Goal: Task Accomplishment & Management: Manage account settings

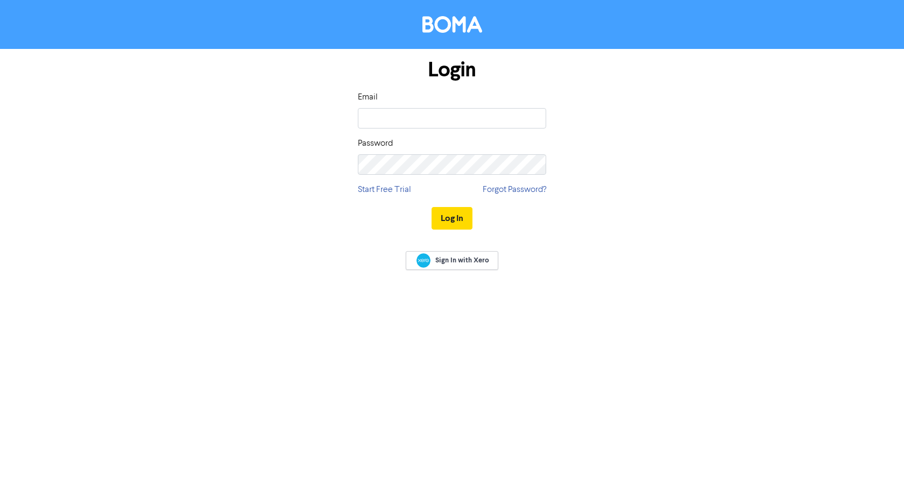
click at [409, 124] on input "email" at bounding box center [452, 118] width 188 height 20
type input "[EMAIL_ADDRESS][DOMAIN_NAME]"
click at [431, 207] on button "Log In" at bounding box center [451, 218] width 41 height 23
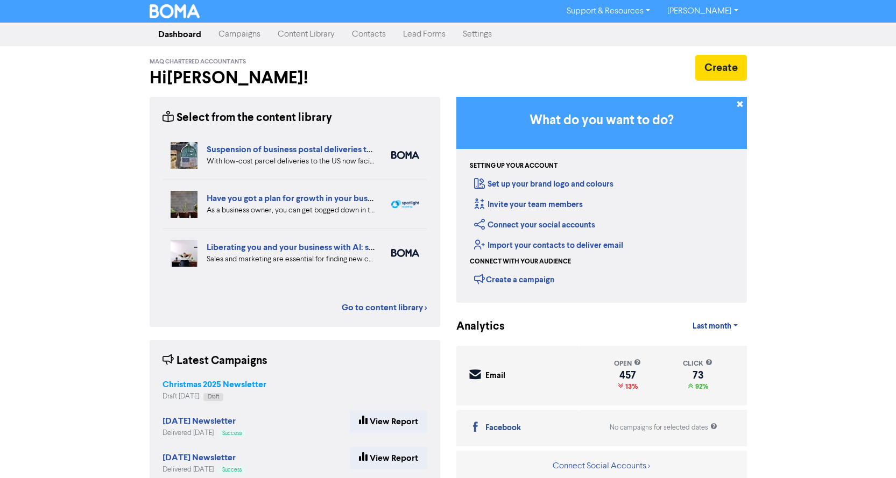
click at [219, 381] on strong "Christmas 2025 Newsletter" at bounding box center [214, 384] width 104 height 11
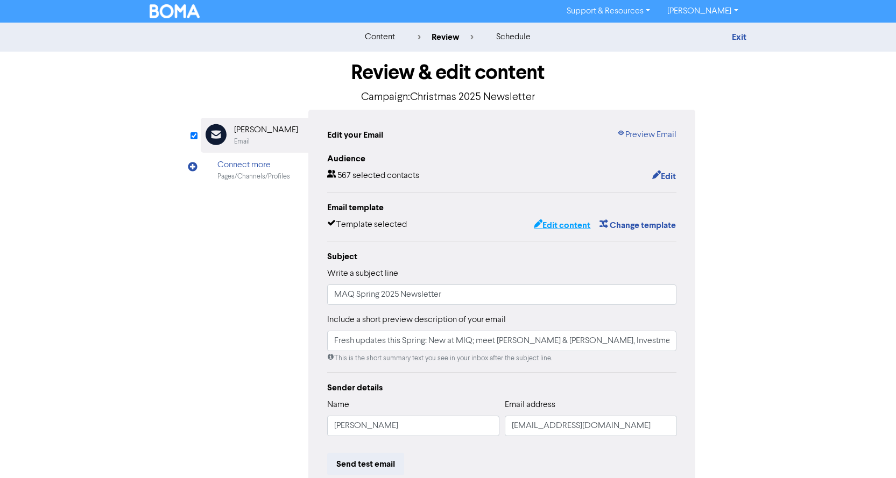
click at [562, 225] on button "Edit content" at bounding box center [562, 225] width 58 height 14
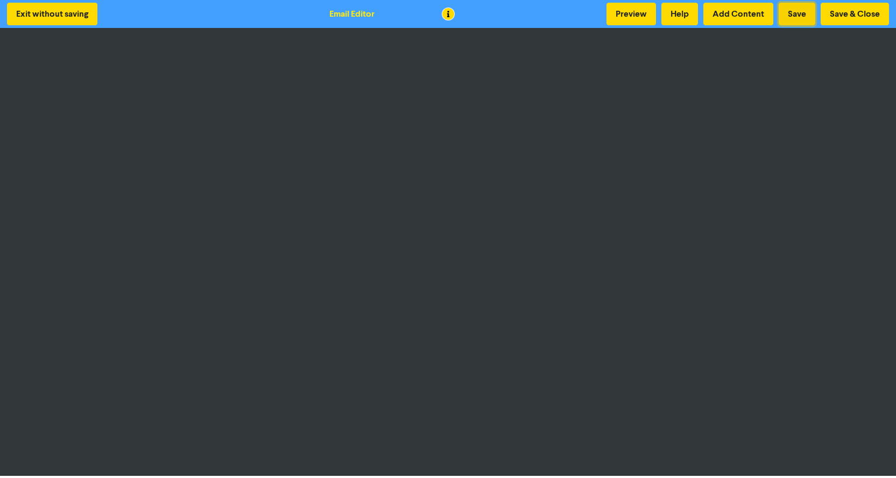
click at [801, 8] on button "Save" at bounding box center [796, 14] width 37 height 23
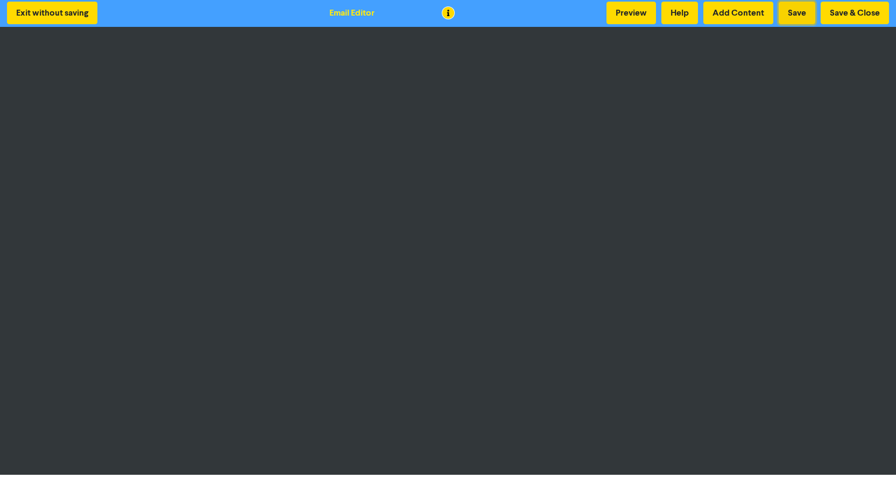
click at [793, 11] on button "Save" at bounding box center [796, 13] width 37 height 23
click at [798, 11] on button "Save" at bounding box center [796, 13] width 37 height 23
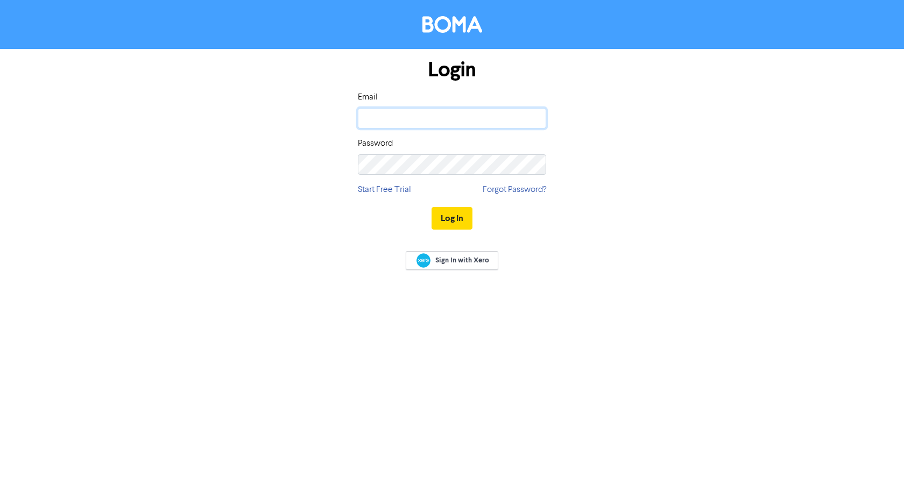
click at [381, 115] on input "email" at bounding box center [452, 118] width 188 height 20
type input "[EMAIL_ADDRESS][DOMAIN_NAME]"
click at [431, 207] on button "Log In" at bounding box center [451, 218] width 41 height 23
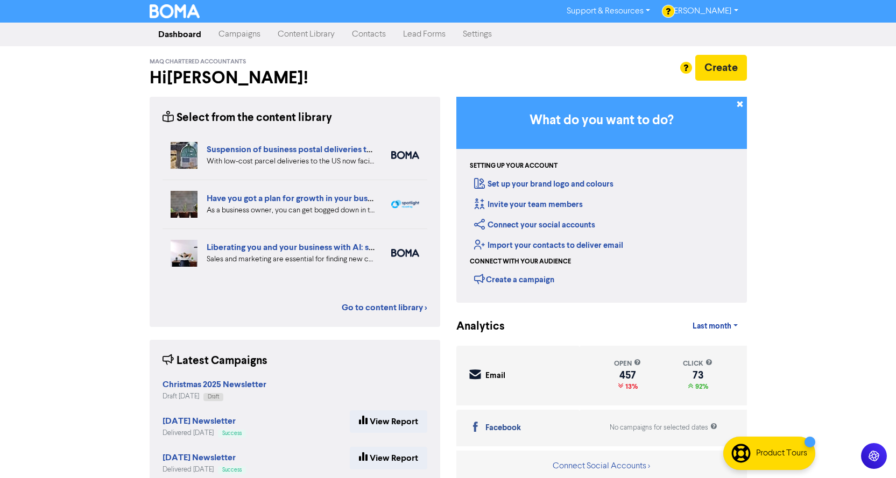
click at [200, 419] on strong "[DATE] Newsletter" at bounding box center [198, 421] width 73 height 11
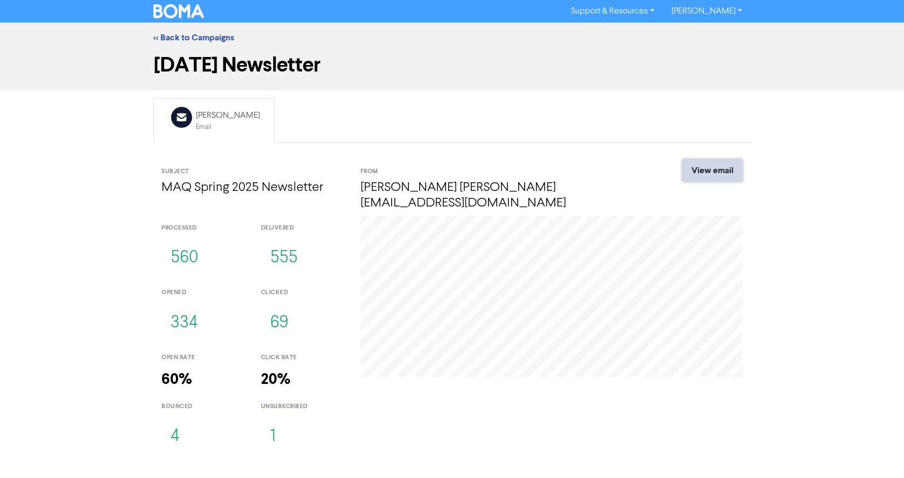
click at [714, 173] on link "View email" at bounding box center [712, 170] width 60 height 23
click at [169, 12] on img at bounding box center [178, 11] width 51 height 14
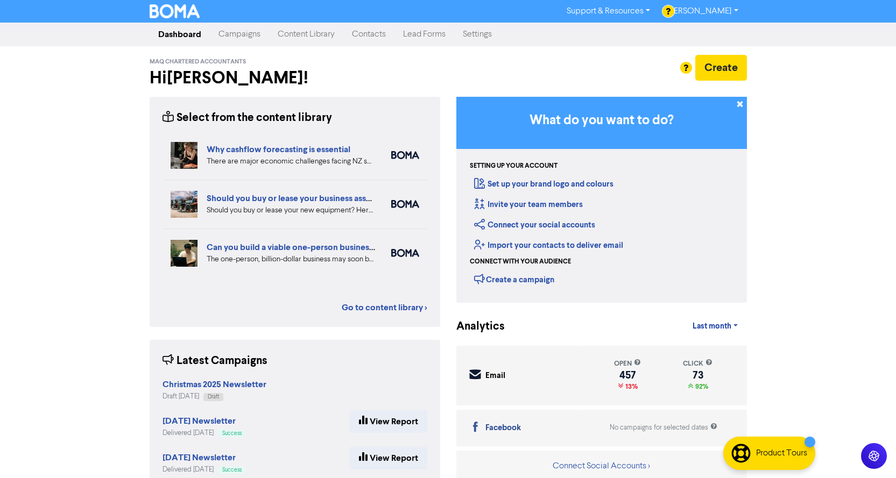
scroll to position [31, 0]
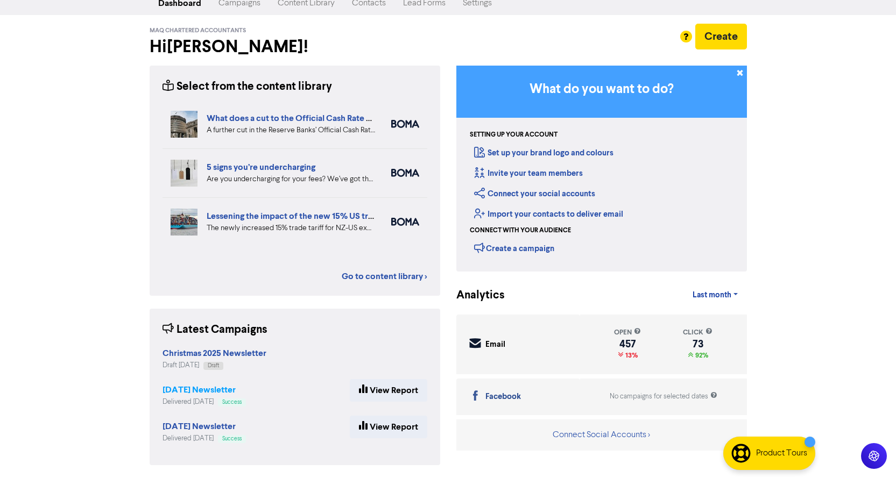
click at [197, 390] on strong "[DATE] Newsletter" at bounding box center [198, 390] width 73 height 11
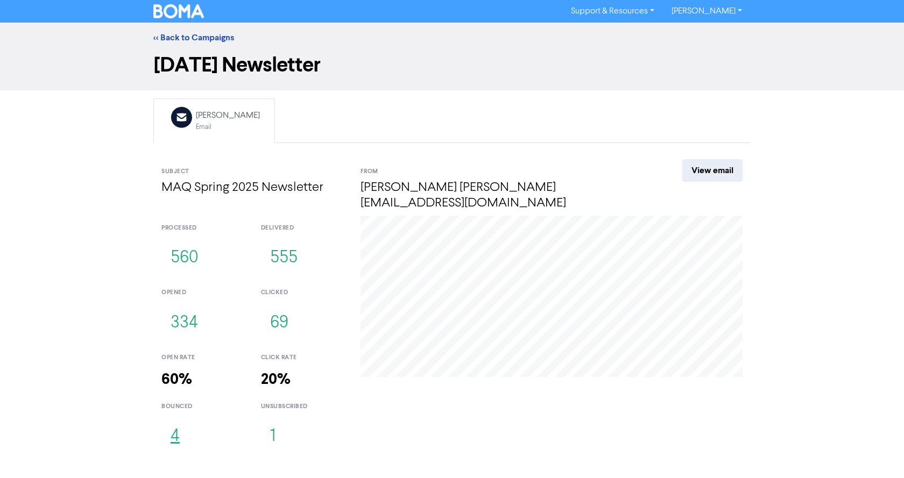
click at [176, 422] on button "4" at bounding box center [174, 437] width 27 height 36
click at [164, 35] on link "<< Back to Campaigns" at bounding box center [193, 37] width 81 height 11
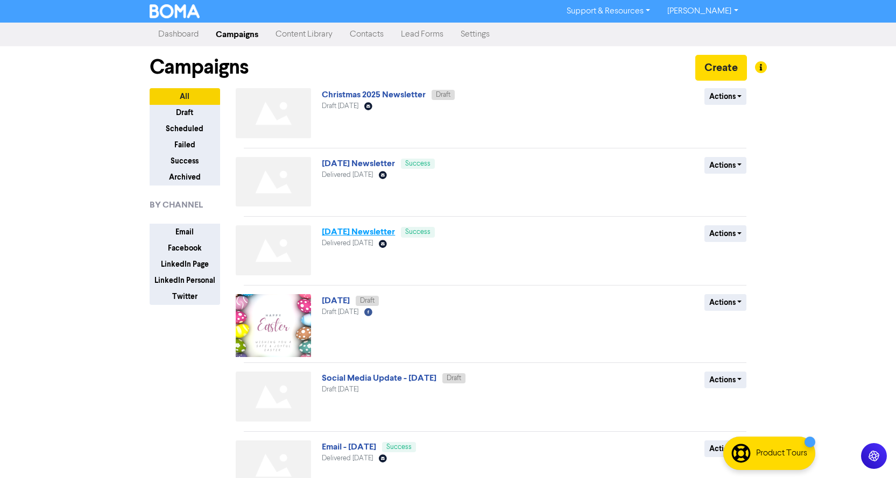
click at [339, 229] on link "[DATE] Newsletter" at bounding box center [358, 231] width 73 height 11
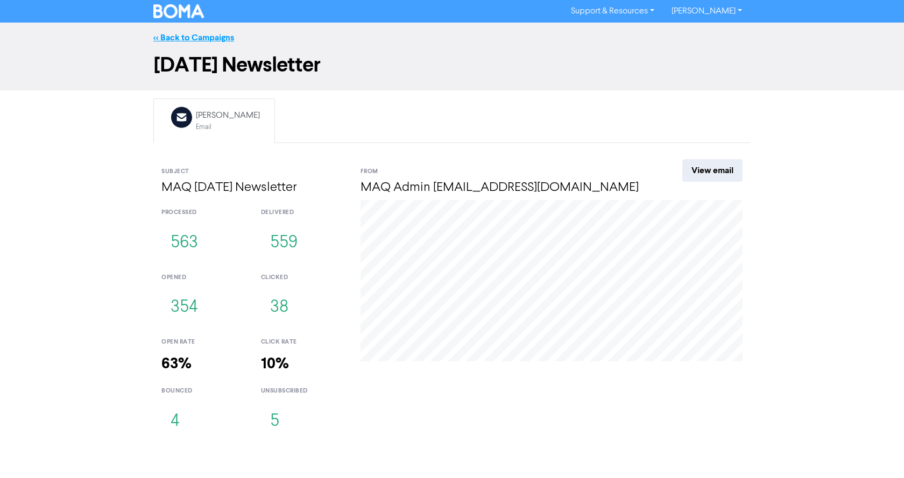
click at [172, 37] on link "<< Back to Campaigns" at bounding box center [193, 37] width 81 height 11
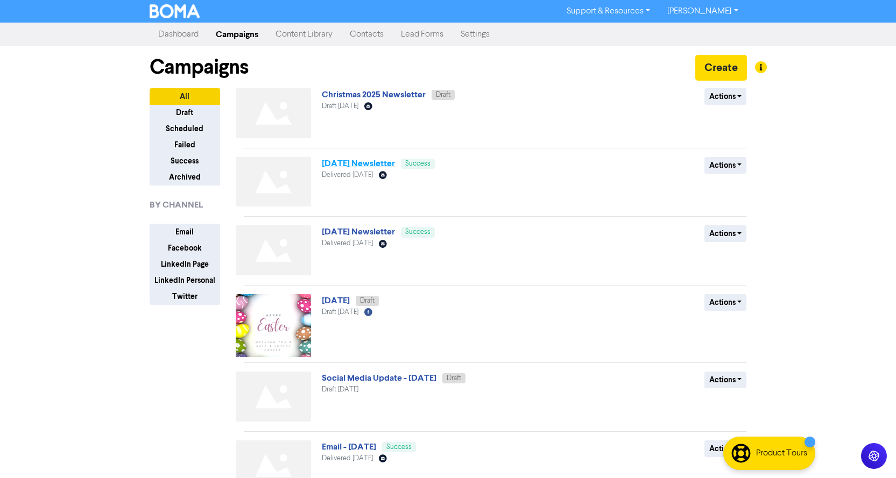
click at [352, 165] on link "[DATE] Newsletter" at bounding box center [358, 163] width 73 height 11
click at [730, 168] on button "Actions" at bounding box center [725, 165] width 42 height 17
click at [559, 201] on div "September 2025 Newsletter Success Delivered September 5th 2025 Email Created wi…" at bounding box center [451, 184] width 259 height 54
click at [351, 160] on link "[DATE] Newsletter" at bounding box center [358, 163] width 73 height 11
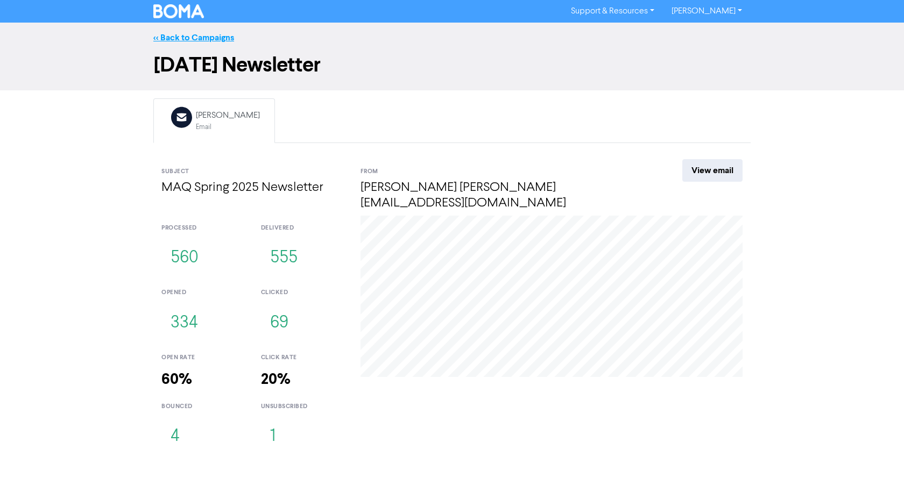
click at [175, 35] on link "<< Back to Campaigns" at bounding box center [193, 37] width 81 height 11
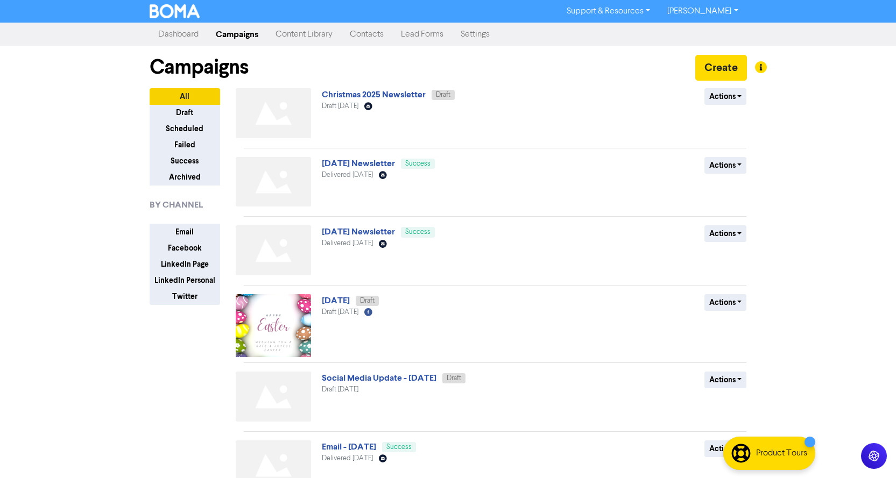
drag, startPoint x: 361, startPoint y: 32, endPoint x: 360, endPoint y: 39, distance: 7.5
click at [361, 32] on link "Contacts" at bounding box center [366, 35] width 51 height 22
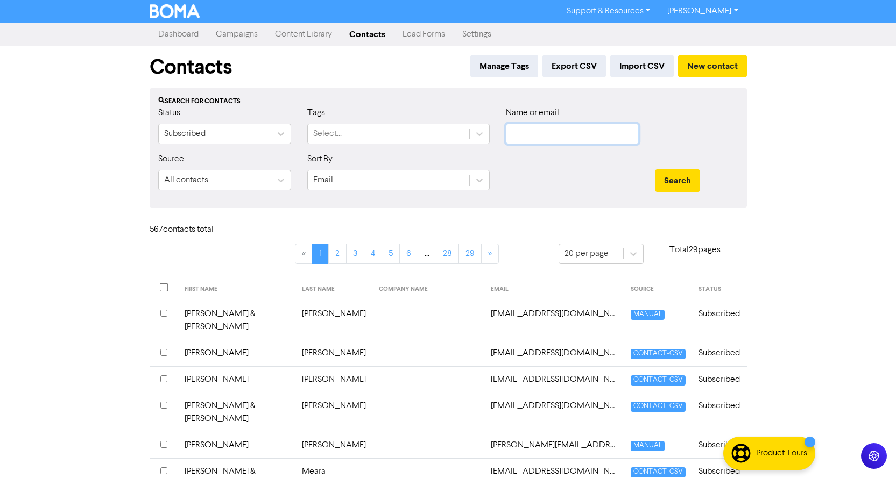
click at [514, 129] on input "text" at bounding box center [572, 134] width 133 height 20
click at [677, 175] on button "Search" at bounding box center [677, 180] width 45 height 23
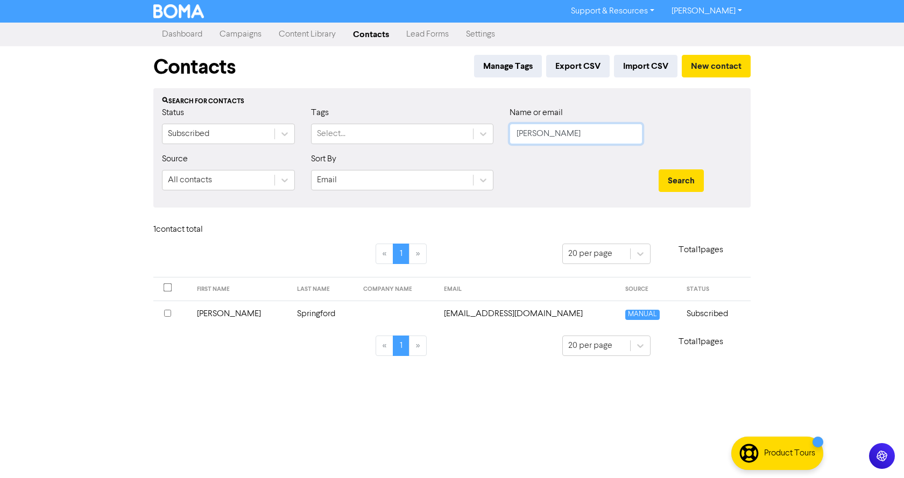
drag, startPoint x: 536, startPoint y: 124, endPoint x: 457, endPoint y: 112, distance: 79.9
click at [457, 112] on div "Status Subscribed Tags Select... Name or email carlee" at bounding box center [452, 130] width 596 height 46
type input "nathan"
click at [678, 179] on button "Search" at bounding box center [680, 180] width 45 height 23
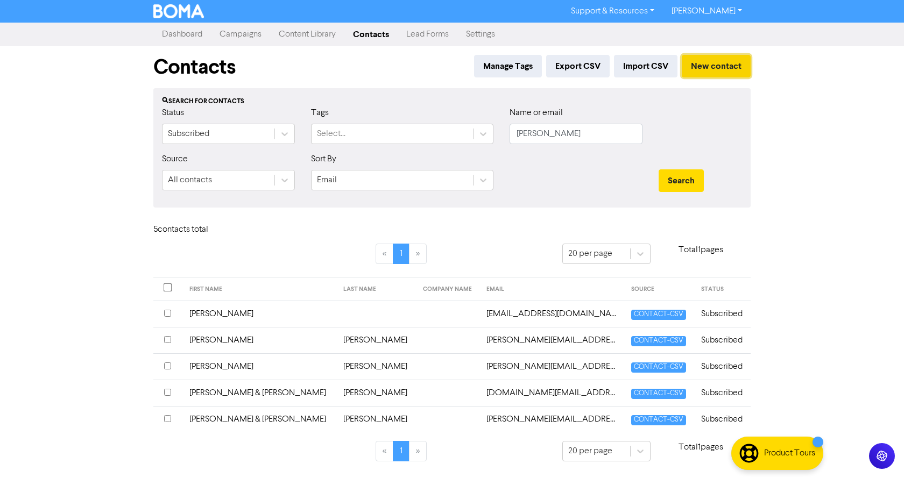
click at [708, 65] on button "New contact" at bounding box center [716, 66] width 69 height 23
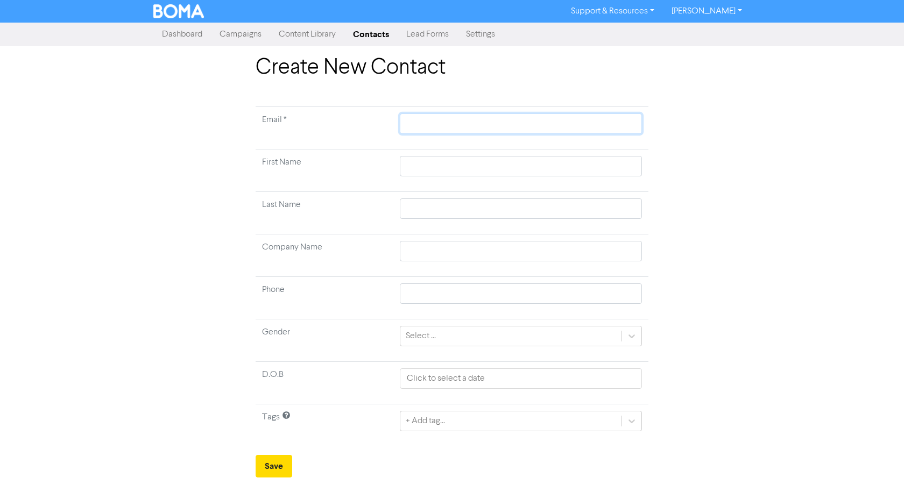
click at [461, 132] on input "text" at bounding box center [521, 123] width 242 height 20
type input "n"
type input "na"
type input "nat"
type input "nath"
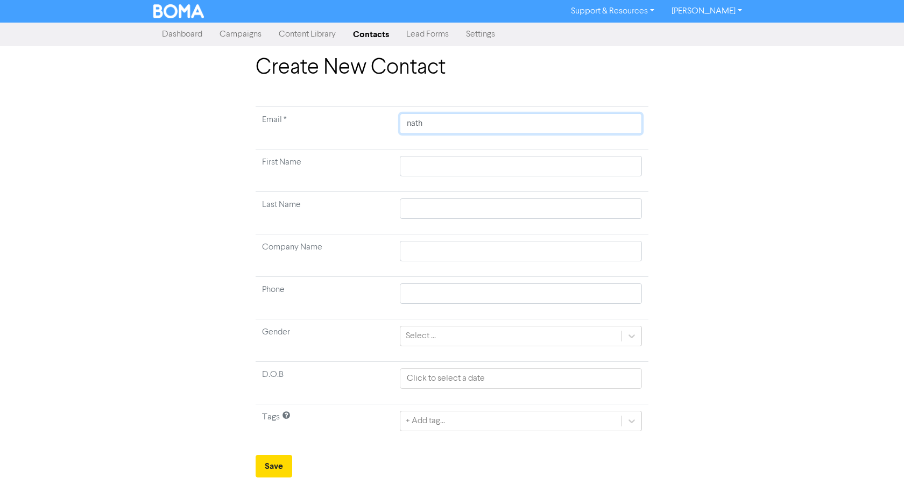
type input "natha"
type input "nathan"
type input "nathan@"
type input "nathan@t"
type input "nathan@ts"
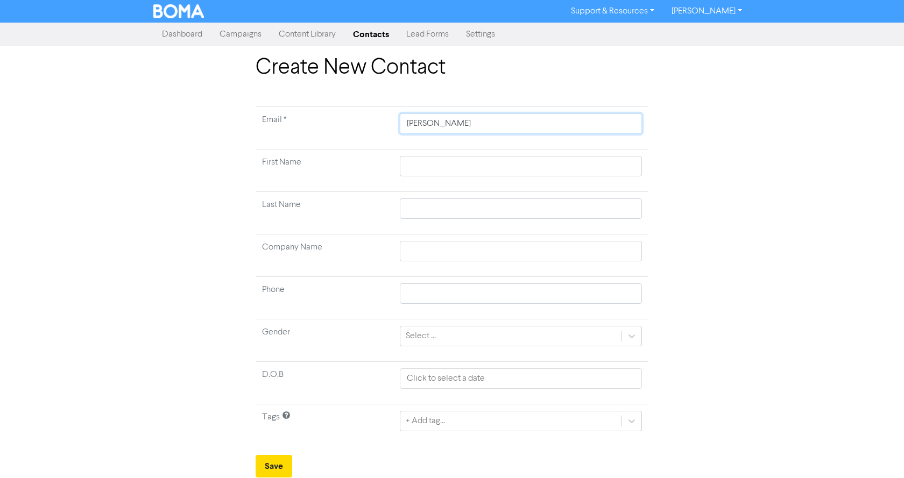
type input "nathan@tsc"
type input "nathan@tsc."
type input "nathan@tsc.c"
type input "nathan@tsc.co"
type input "nathan@tsc.co."
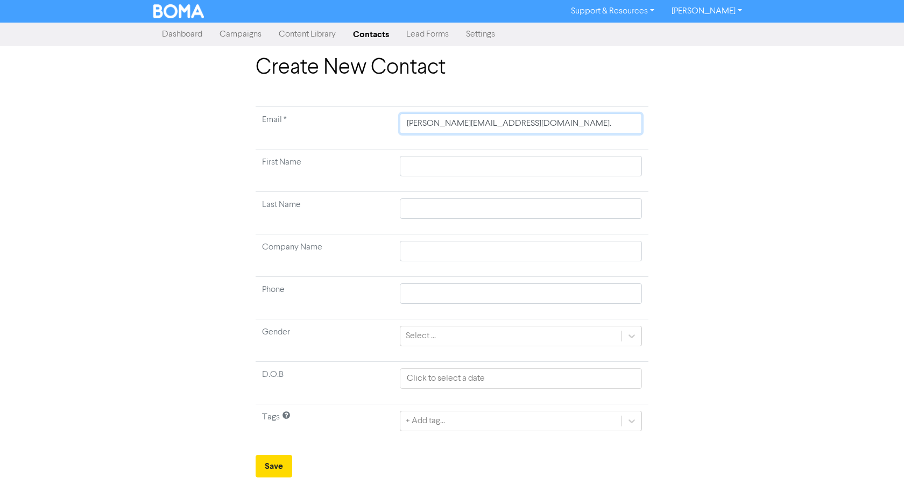
type input "nathan@tsc.co.n"
type input "nathan@tsc.co.nz"
click at [444, 162] on input "text" at bounding box center [521, 166] width 242 height 20
type input "n"
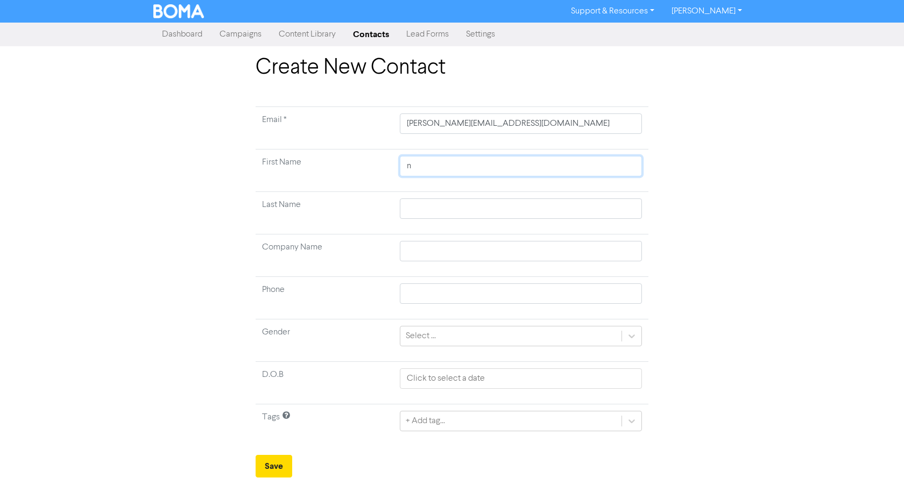
type input "na"
type input "nat"
type input "nath"
type input "natha"
type input "nathan"
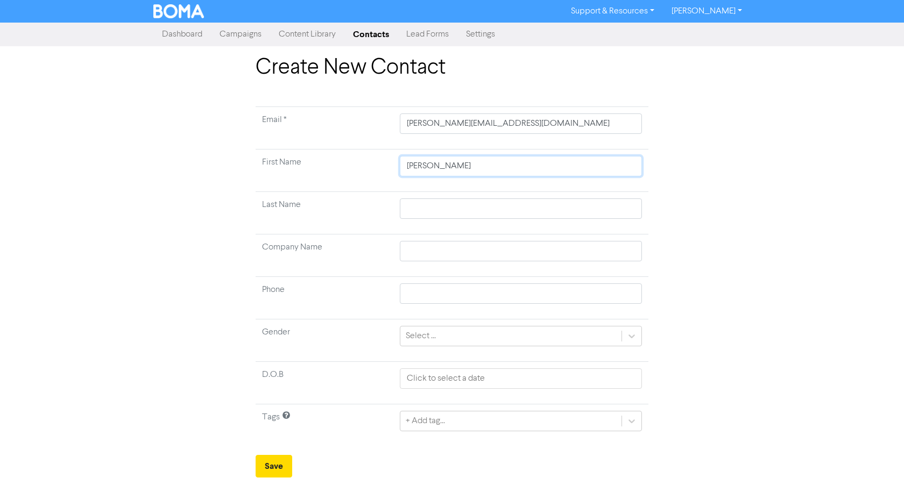
type input "athan"
type input "Nathan"
click at [272, 465] on button "Save" at bounding box center [274, 466] width 37 height 23
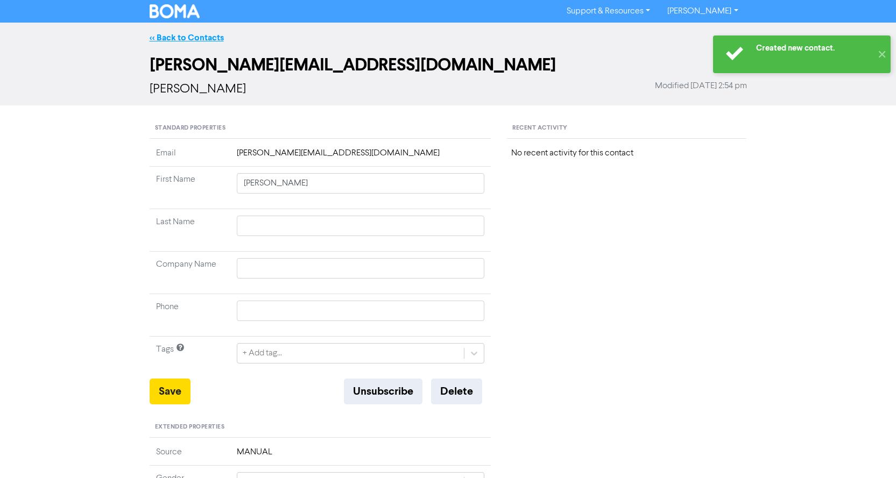
click at [165, 37] on link "<< Back to Contacts" at bounding box center [187, 37] width 74 height 11
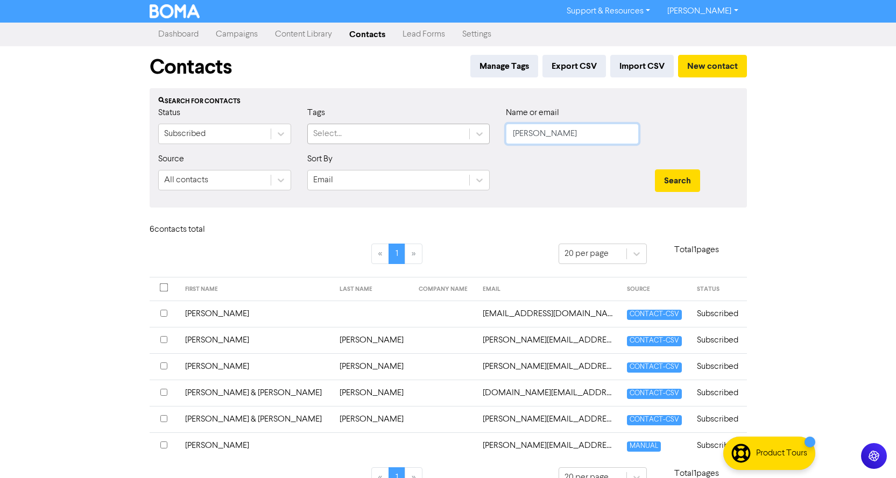
drag, startPoint x: 542, startPoint y: 133, endPoint x: 454, endPoint y: 127, distance: 87.9
click at [454, 127] on div "Status Subscribed Tags Select... Name or email nathan" at bounding box center [448, 130] width 596 height 46
click at [655, 169] on button "Search" at bounding box center [677, 180] width 45 height 23
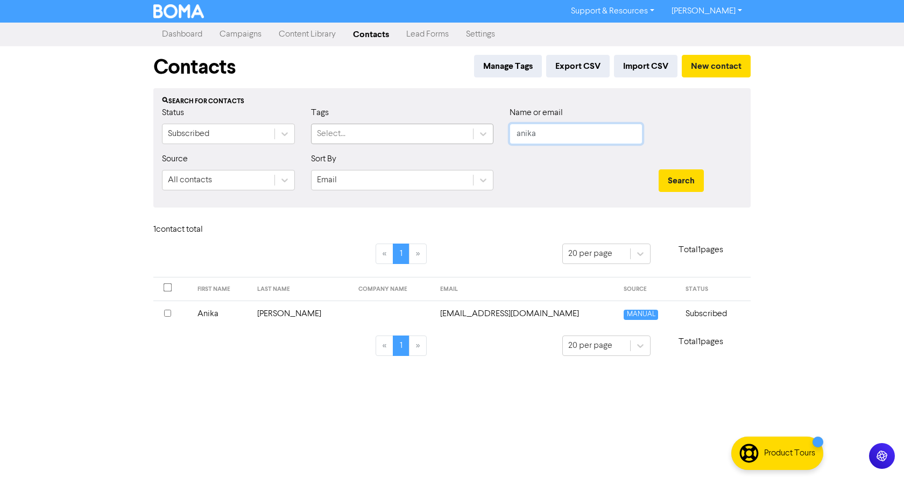
drag, startPoint x: 551, startPoint y: 129, endPoint x: 447, endPoint y: 126, distance: 104.4
click at [452, 129] on div "Status Subscribed Tags Select... Name or email anika" at bounding box center [452, 130] width 596 height 46
click at [658, 169] on button "Search" at bounding box center [680, 180] width 45 height 23
drag, startPoint x: 545, startPoint y: 133, endPoint x: 456, endPoint y: 131, distance: 89.3
click at [456, 131] on div "Status Subscribed Tags Select... Name or email danrui" at bounding box center [452, 130] width 596 height 46
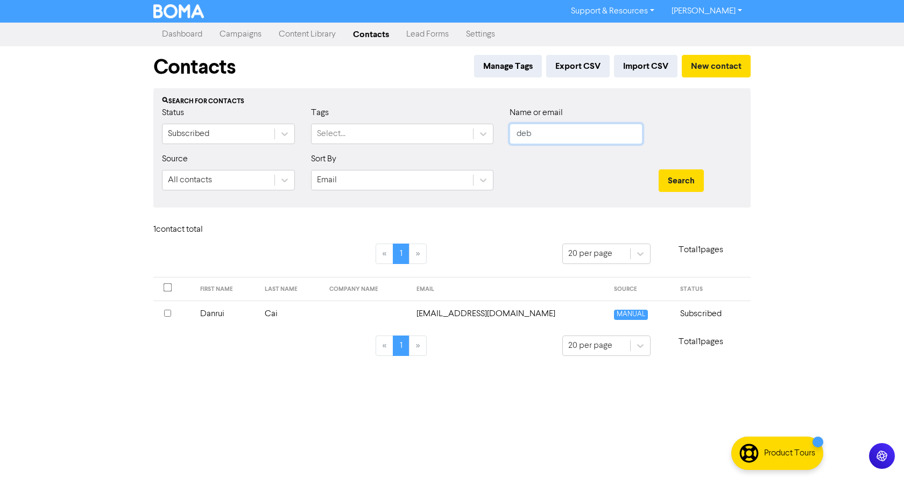
type input "deb"
click at [658, 169] on button "Search" at bounding box center [680, 180] width 45 height 23
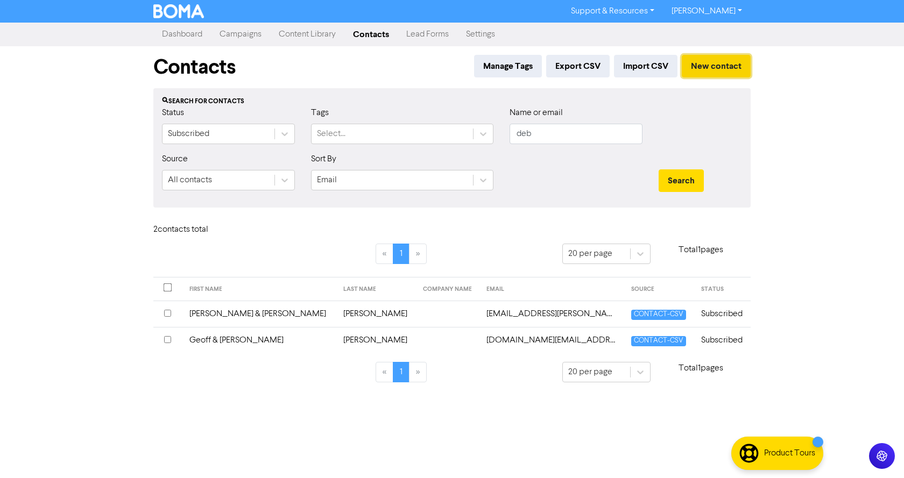
click at [717, 59] on button "New contact" at bounding box center [716, 66] width 69 height 23
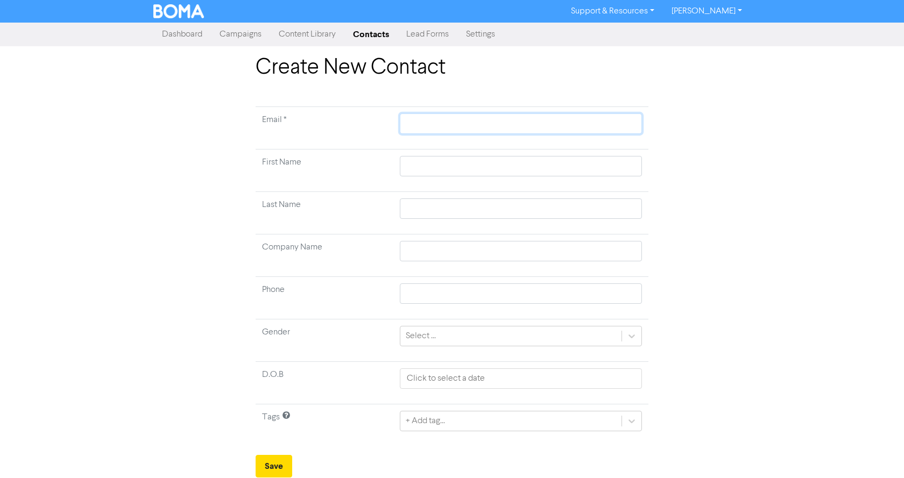
click at [458, 119] on input "text" at bounding box center [521, 123] width 242 height 20
type input "d"
type input "de"
type input "deb"
type input "debh"
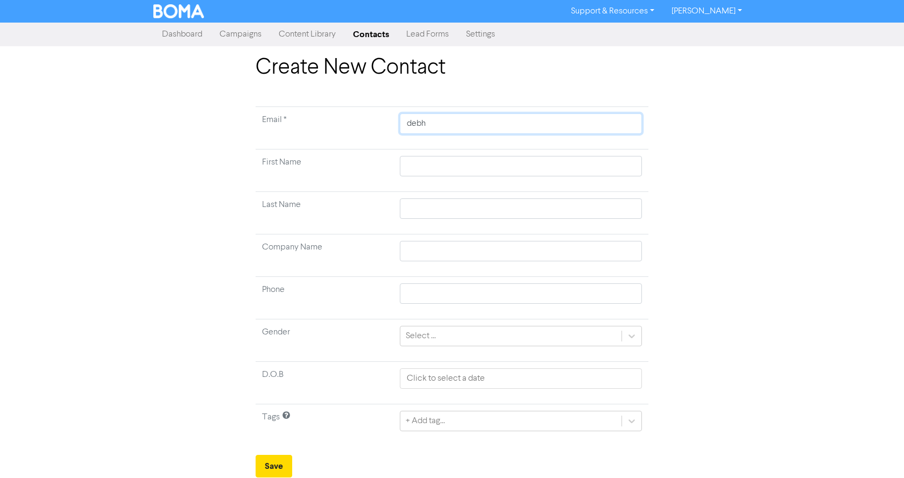
type input "debh@"
type input "debh@m"
type input "debh@ma"
type input "debh@maq"
type input "debh@maq."
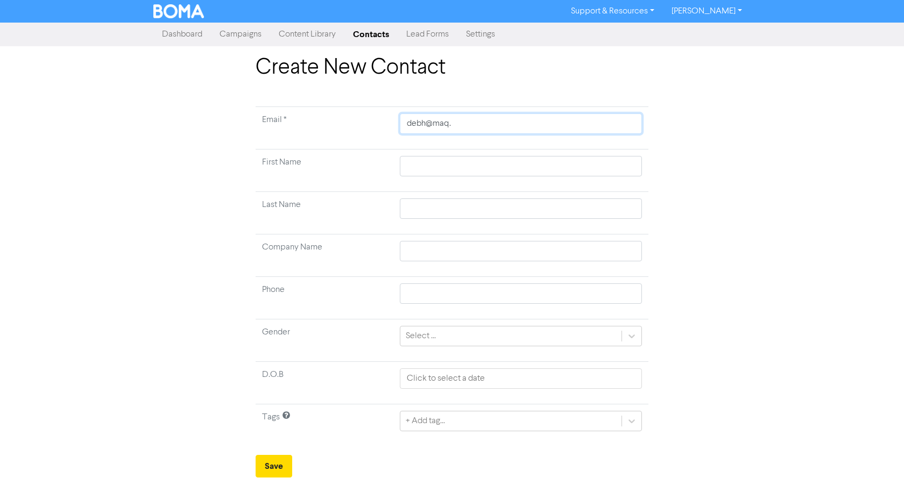
type input "debh@maq.c"
type input "debh@maq.co"
type input "debh@maq.co."
type input "debh@maq.co.n"
type input "debh@maq.co.nz"
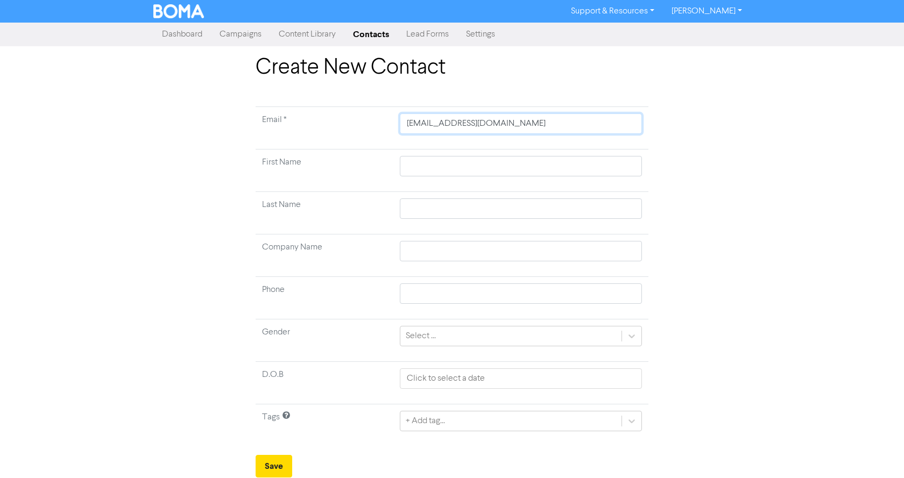
type input "debh@maq.co.nz"
click at [444, 159] on input "text" at bounding box center [521, 166] width 242 height 20
type input "D"
type input "De"
type input "Deb"
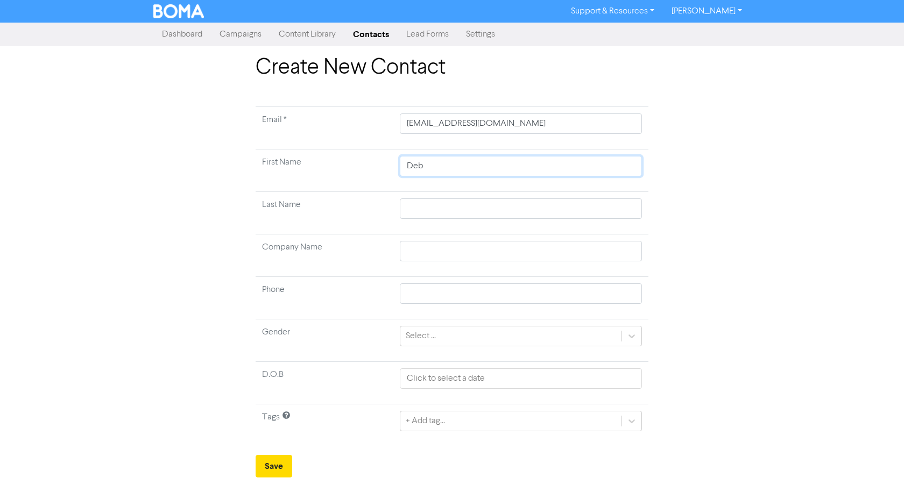
type input "Deb"
click at [410, 208] on input "text" at bounding box center [521, 208] width 242 height 20
type input "H"
type input "Ha"
click at [269, 462] on button "Save" at bounding box center [274, 466] width 37 height 23
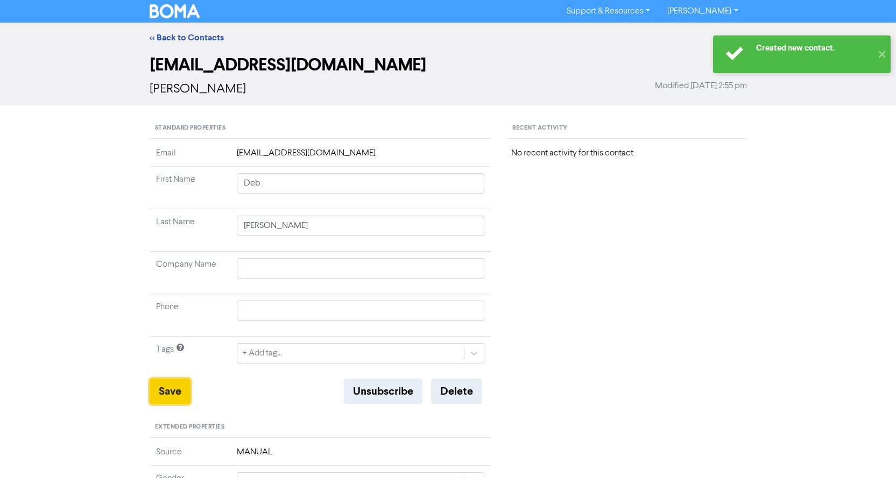
click at [175, 389] on button "Save" at bounding box center [170, 392] width 41 height 26
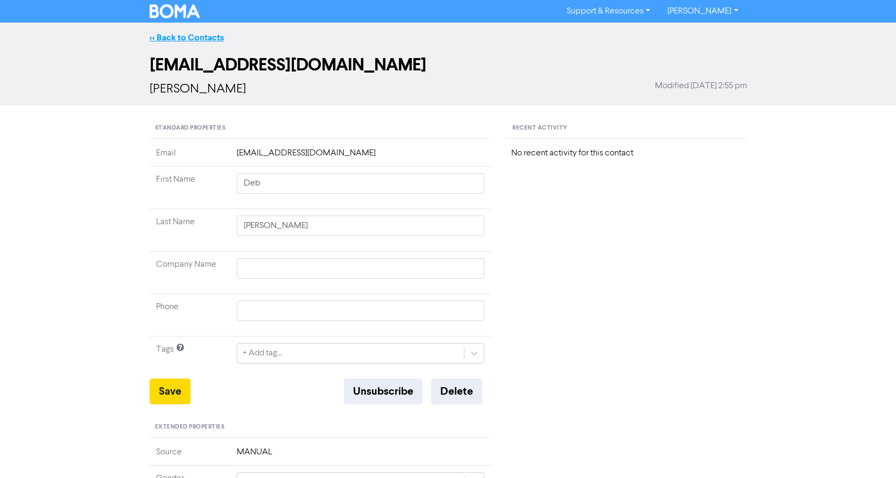
click at [186, 35] on link "<< Back to Contacts" at bounding box center [187, 37] width 74 height 11
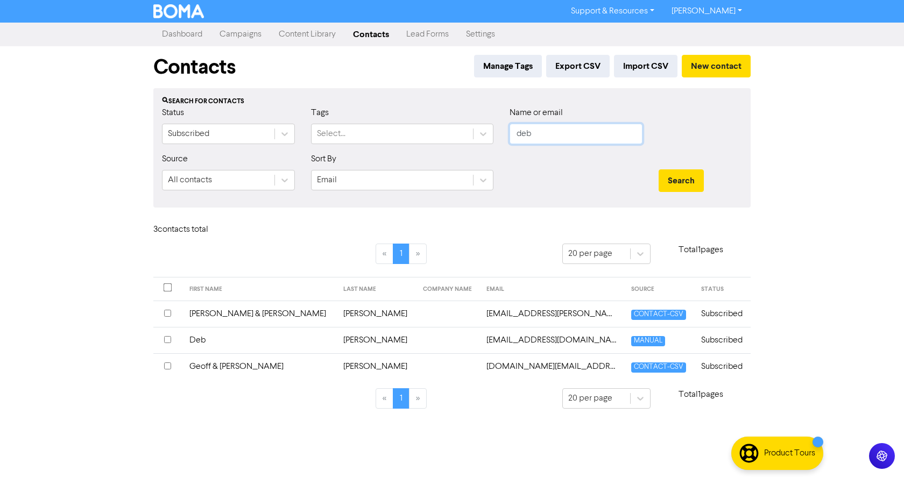
drag, startPoint x: 581, startPoint y: 132, endPoint x: 523, endPoint y: 141, distance: 58.7
click at [577, 133] on input "deb" at bounding box center [575, 134] width 133 height 20
drag, startPoint x: 523, startPoint y: 141, endPoint x: 452, endPoint y: 130, distance: 71.9
click at [453, 130] on div "Status Subscribed Tags Select... Name or email deb" at bounding box center [452, 130] width 596 height 46
click at [658, 169] on button "Search" at bounding box center [680, 180] width 45 height 23
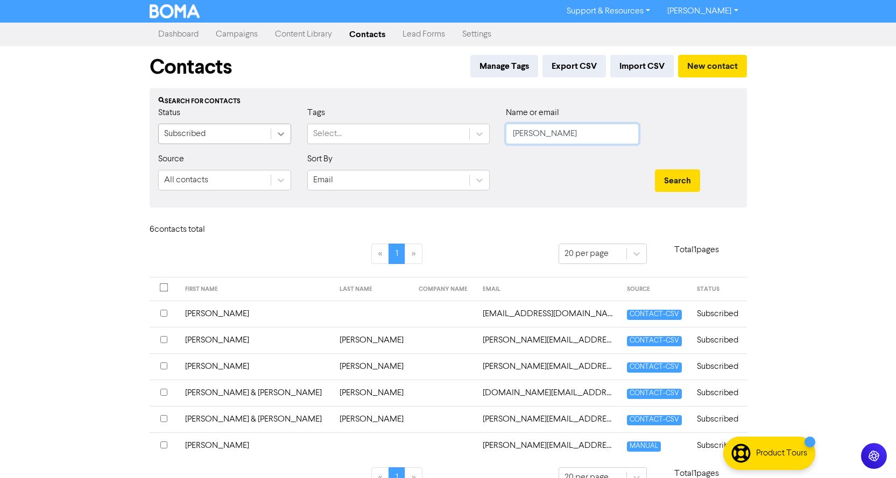
drag, startPoint x: 541, startPoint y: 136, endPoint x: 283, endPoint y: 140, distance: 257.7
click at [283, 140] on div "Status Subscribed Tags Select... Name or email nathan" at bounding box center [448, 130] width 596 height 46
click at [655, 169] on button "Search" at bounding box center [677, 180] width 45 height 23
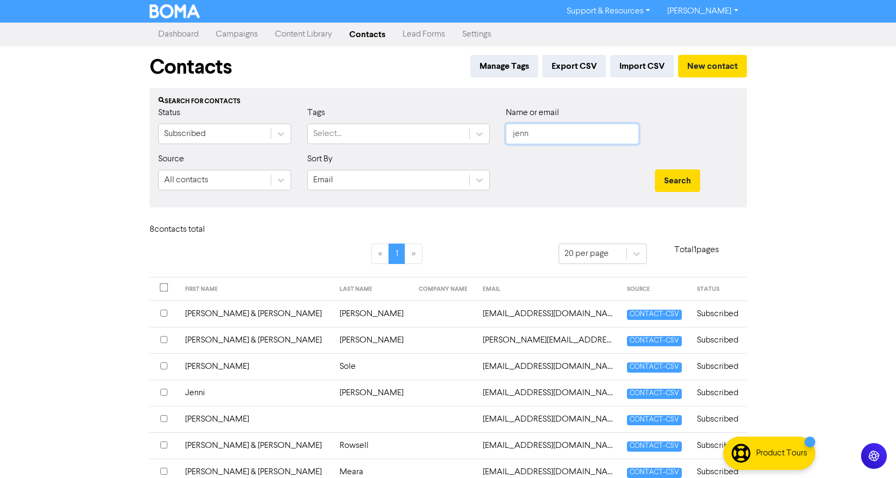
drag, startPoint x: 541, startPoint y: 140, endPoint x: 453, endPoint y: 145, distance: 87.8
click at [453, 145] on div "Status Subscribed Tags Select... Name or email jenn" at bounding box center [448, 130] width 596 height 46
click at [655, 169] on button "Search" at bounding box center [677, 180] width 45 height 23
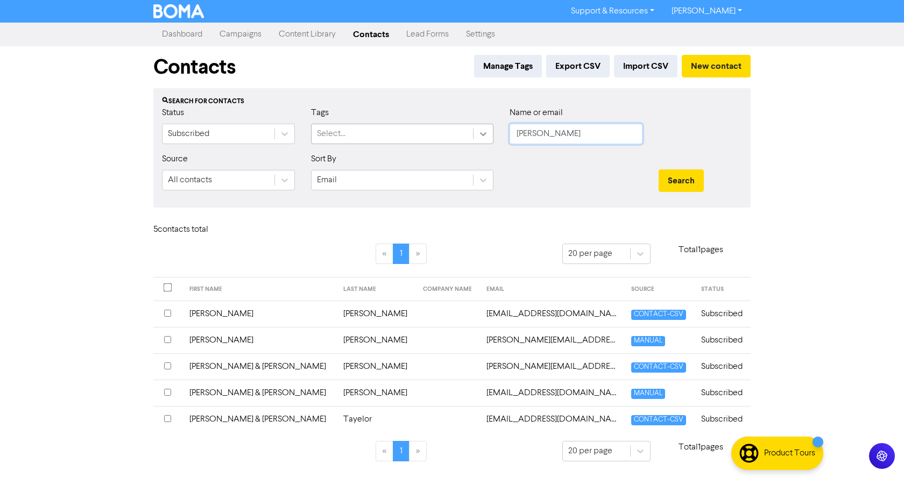
drag, startPoint x: 506, startPoint y: 138, endPoint x: 481, endPoint y: 139, distance: 24.8
click at [481, 139] on div "Status Subscribed Tags Select... Name or email julia" at bounding box center [452, 130] width 596 height 46
click at [658, 169] on button "Search" at bounding box center [680, 180] width 45 height 23
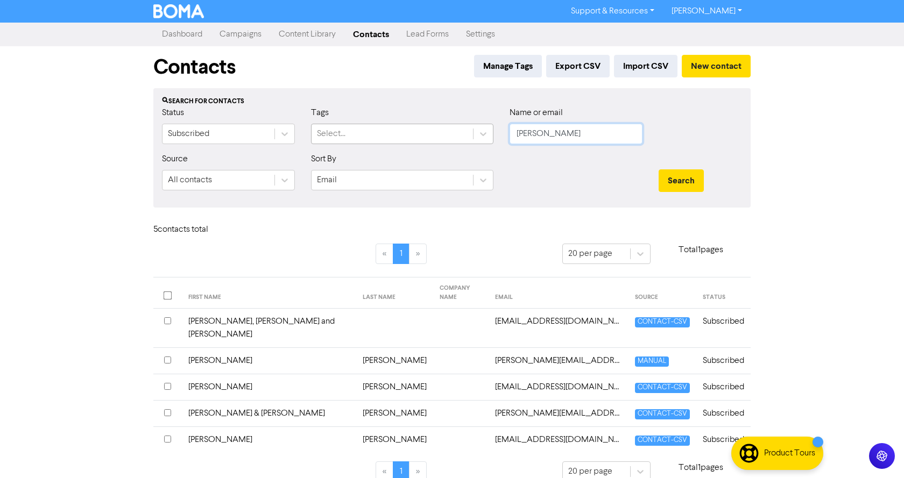
drag, startPoint x: 583, startPoint y: 135, endPoint x: 460, endPoint y: 136, distance: 123.2
click at [462, 137] on div "Status Subscribed Tags Select... Name or email kathryn" at bounding box center [452, 130] width 596 height 46
click at [658, 169] on button "Search" at bounding box center [680, 180] width 45 height 23
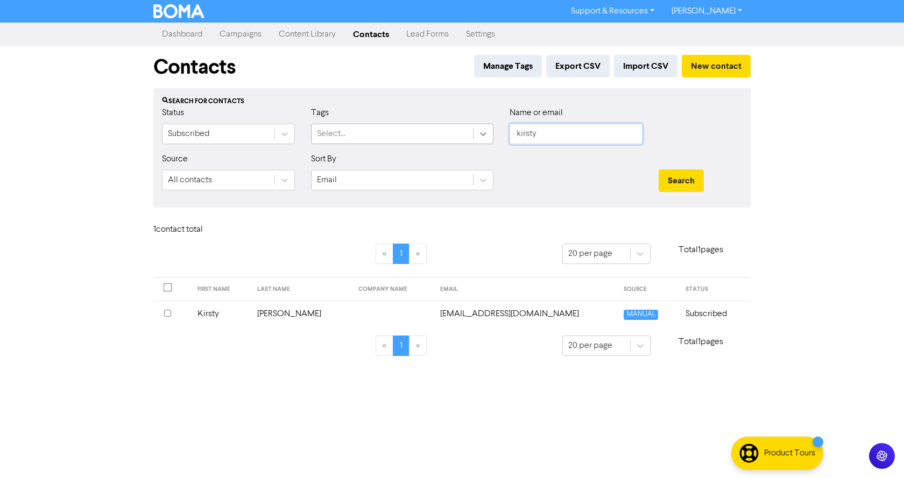
drag, startPoint x: 547, startPoint y: 133, endPoint x: 479, endPoint y: 136, distance: 67.3
click at [479, 136] on div "Status Subscribed Tags Select... Name or email kirsty" at bounding box center [452, 130] width 596 height 46
click at [658, 169] on button "Search" at bounding box center [680, 180] width 45 height 23
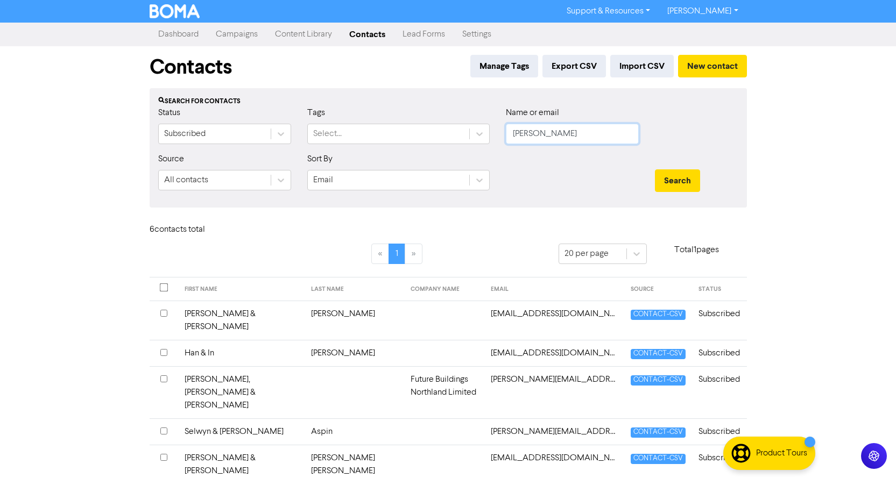
scroll to position [23, 0]
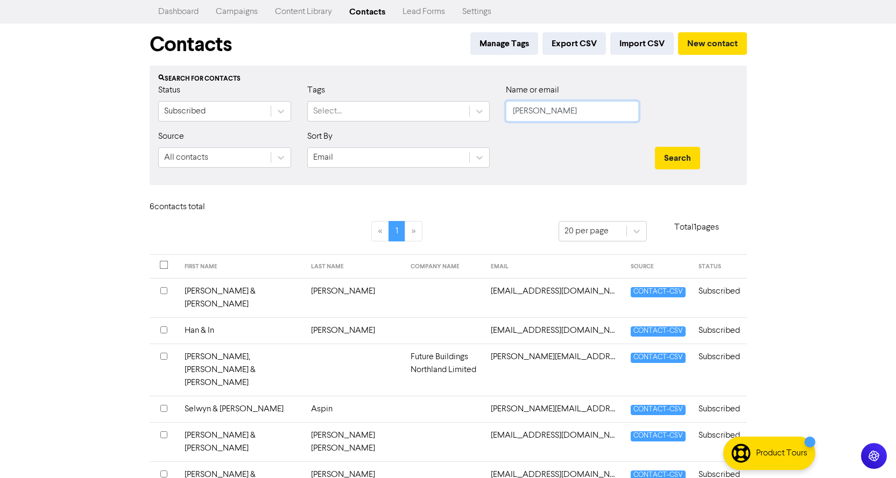
drag, startPoint x: 509, startPoint y: 116, endPoint x: 460, endPoint y: 124, distance: 49.7
click at [460, 123] on div "Status Subscribed Tags Select... Name or email kim" at bounding box center [448, 107] width 596 height 46
click at [655, 147] on button "Search" at bounding box center [677, 158] width 45 height 23
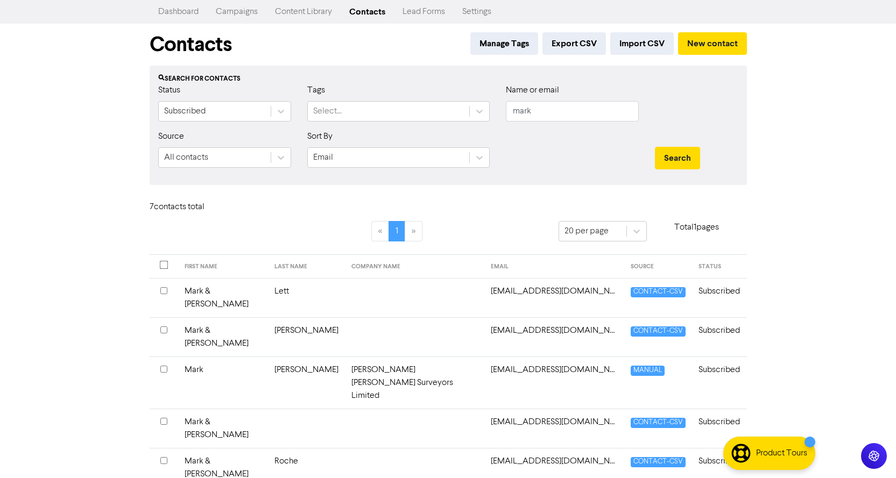
drag, startPoint x: 545, startPoint y: 100, endPoint x: 516, endPoint y: 112, distance: 32.1
click at [514, 112] on div "Name or email mark" at bounding box center [572, 103] width 133 height 38
drag, startPoint x: 518, startPoint y: 120, endPoint x: 494, endPoint y: 125, distance: 24.2
click at [494, 125] on div "Status Subscribed Tags Select... Name or email mark" at bounding box center [448, 107] width 596 height 46
click at [655, 147] on button "Search" at bounding box center [677, 158] width 45 height 23
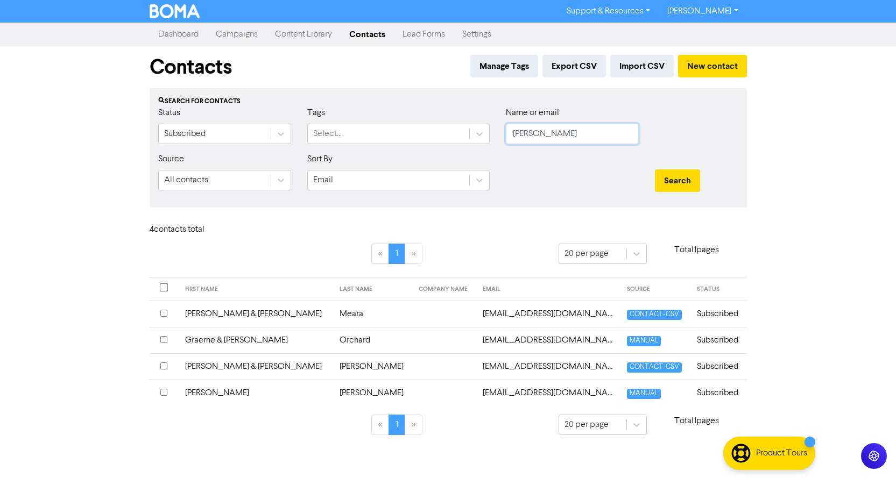
scroll to position [0, 0]
click at [658, 169] on button "Search" at bounding box center [680, 180] width 45 height 23
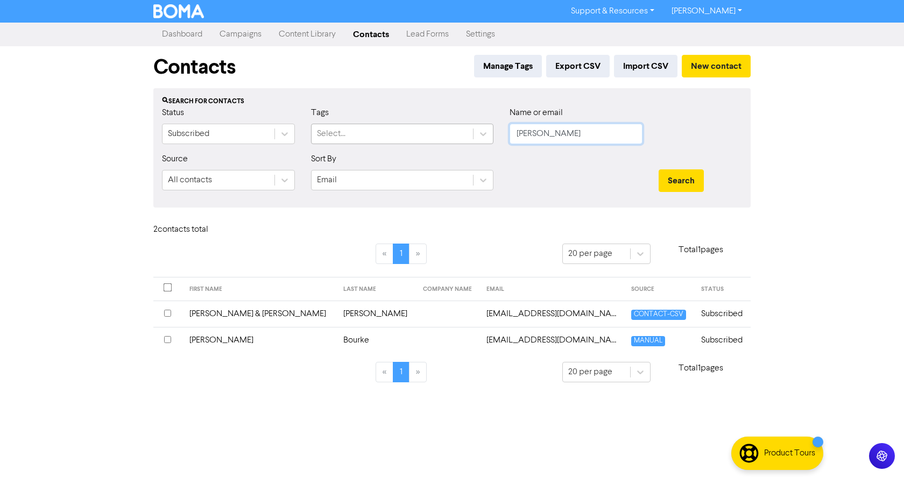
drag, startPoint x: 553, startPoint y: 132, endPoint x: 448, endPoint y: 139, distance: 105.1
click at [448, 139] on div "Status Subscribed Tags Select... Name or email vanessa" at bounding box center [452, 130] width 596 height 46
click at [658, 169] on button "Search" at bounding box center [680, 180] width 45 height 23
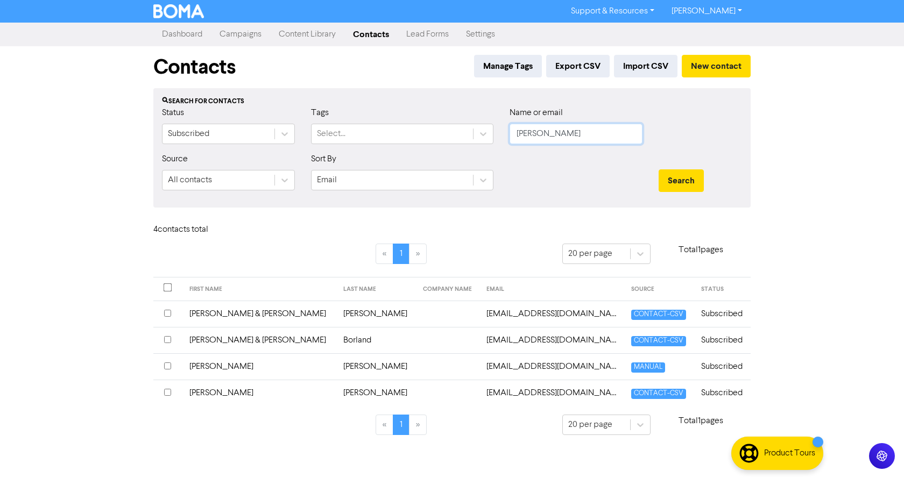
drag, startPoint x: 557, startPoint y: 134, endPoint x: 427, endPoint y: 145, distance: 130.6
click at [427, 145] on div "Status Subscribed Tags Select... Name or email wendy" at bounding box center [452, 130] width 596 height 46
click at [658, 169] on button "Search" at bounding box center [680, 180] width 45 height 23
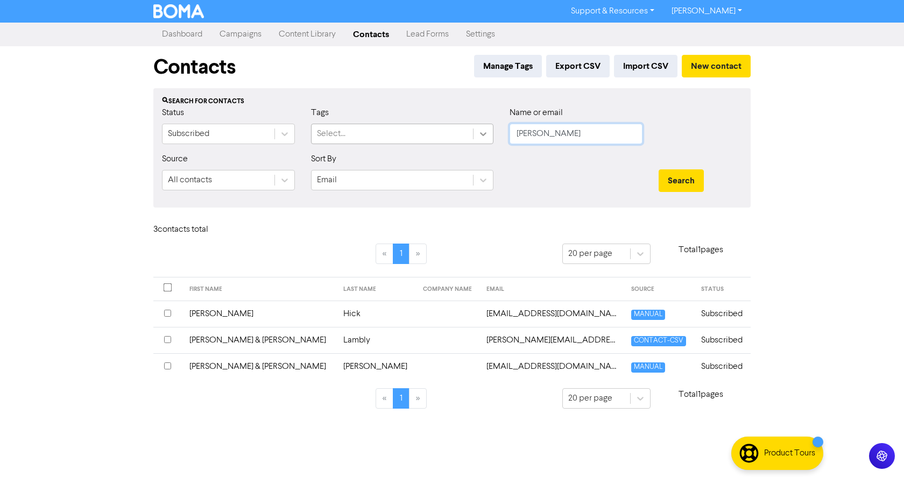
drag, startPoint x: 533, startPoint y: 131, endPoint x: 492, endPoint y: 129, distance: 40.4
click at [492, 129] on div "Status Subscribed Tags Select... Name or email renee" at bounding box center [452, 130] width 596 height 46
click at [658, 169] on button "Search" at bounding box center [680, 180] width 45 height 23
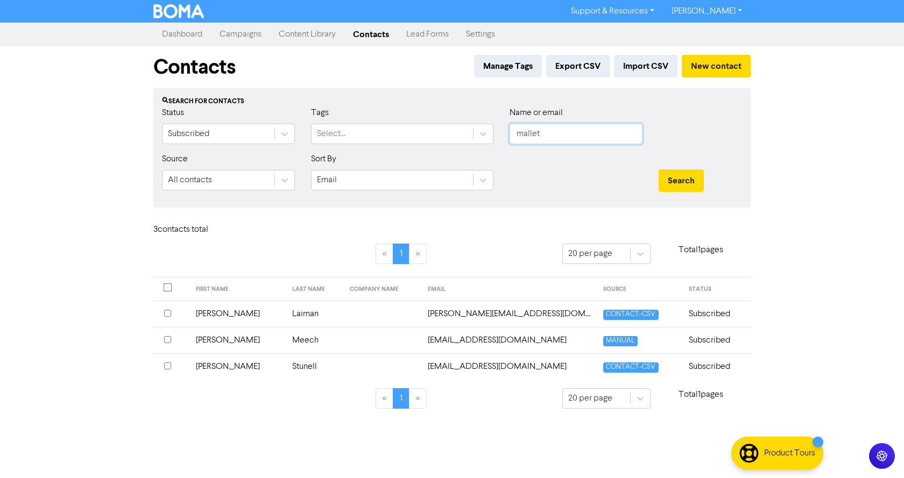
click at [658, 169] on button "Search" at bounding box center [680, 180] width 45 height 23
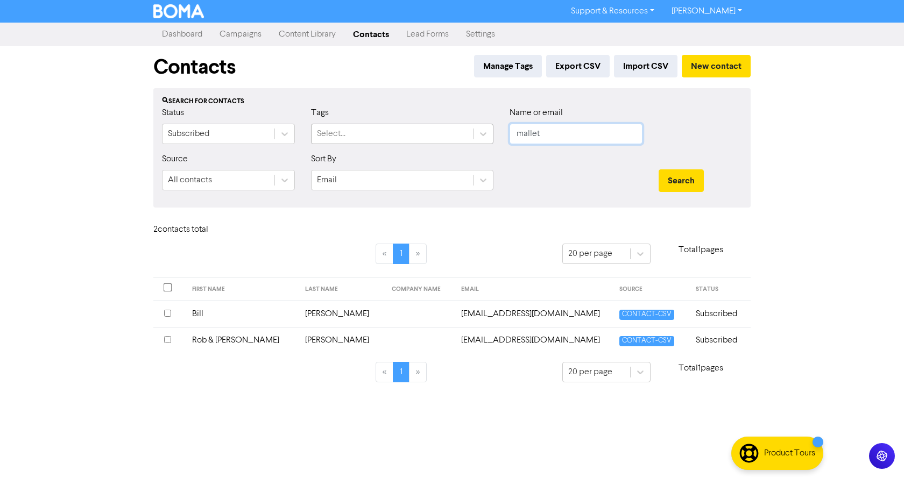
drag, startPoint x: 537, startPoint y: 135, endPoint x: 439, endPoint y: 141, distance: 98.1
click at [439, 141] on div "Status Subscribed Tags Select... Name or email mallet" at bounding box center [452, 130] width 596 height 46
click at [658, 169] on button "Search" at bounding box center [680, 180] width 45 height 23
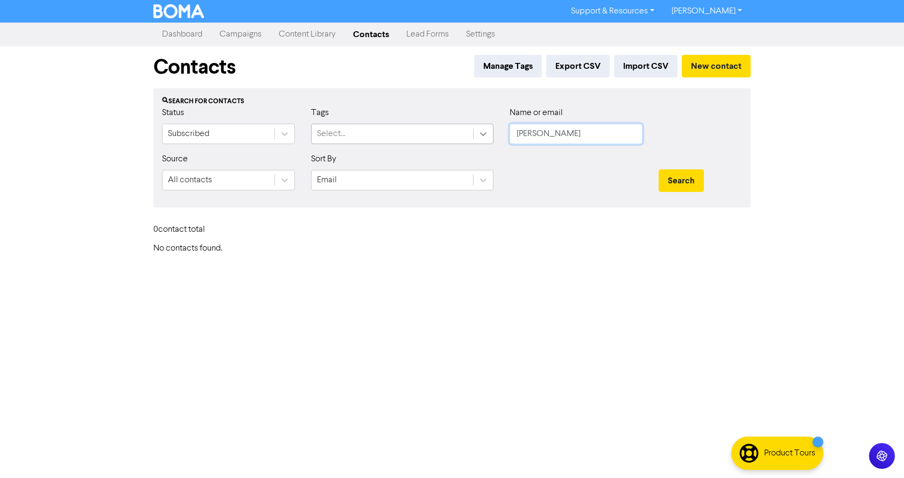
drag, startPoint x: 552, startPoint y: 138, endPoint x: 470, endPoint y: 138, distance: 81.8
click at [474, 139] on div "Status Subscribed Tags Select... Name or email quinn" at bounding box center [452, 130] width 596 height 46
click at [658, 169] on button "Search" at bounding box center [680, 180] width 45 height 23
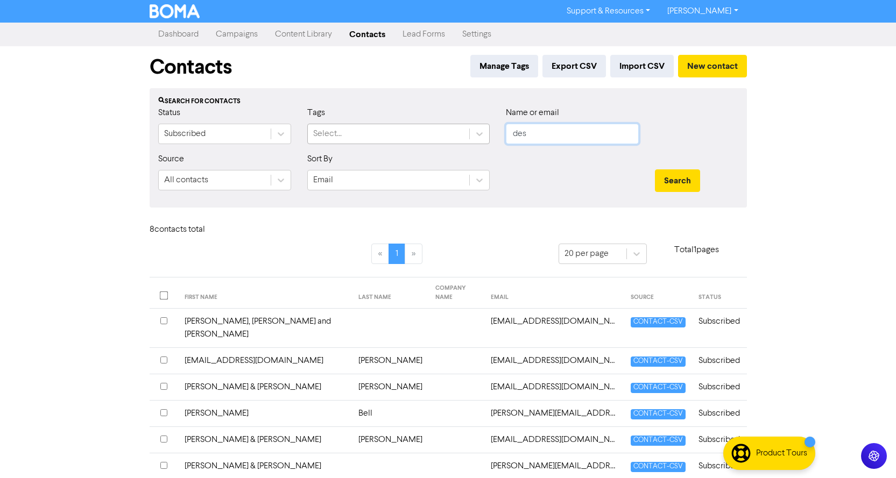
drag, startPoint x: 534, startPoint y: 137, endPoint x: 489, endPoint y: 126, distance: 45.9
click at [489, 126] on div "Status Subscribed Tags Select... Name or email des" at bounding box center [448, 130] width 596 height 46
click at [655, 169] on button "Search" at bounding box center [677, 180] width 45 height 23
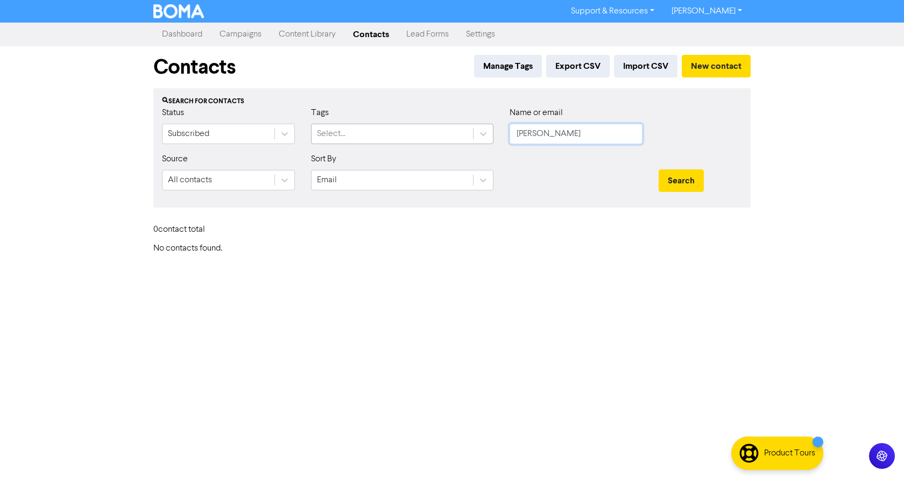
drag, startPoint x: 560, startPoint y: 141, endPoint x: 442, endPoint y: 127, distance: 119.2
click at [445, 130] on div "Status Subscribed Tags Select... Name or email angelo" at bounding box center [452, 130] width 596 height 46
